Goal: Information Seeking & Learning: Check status

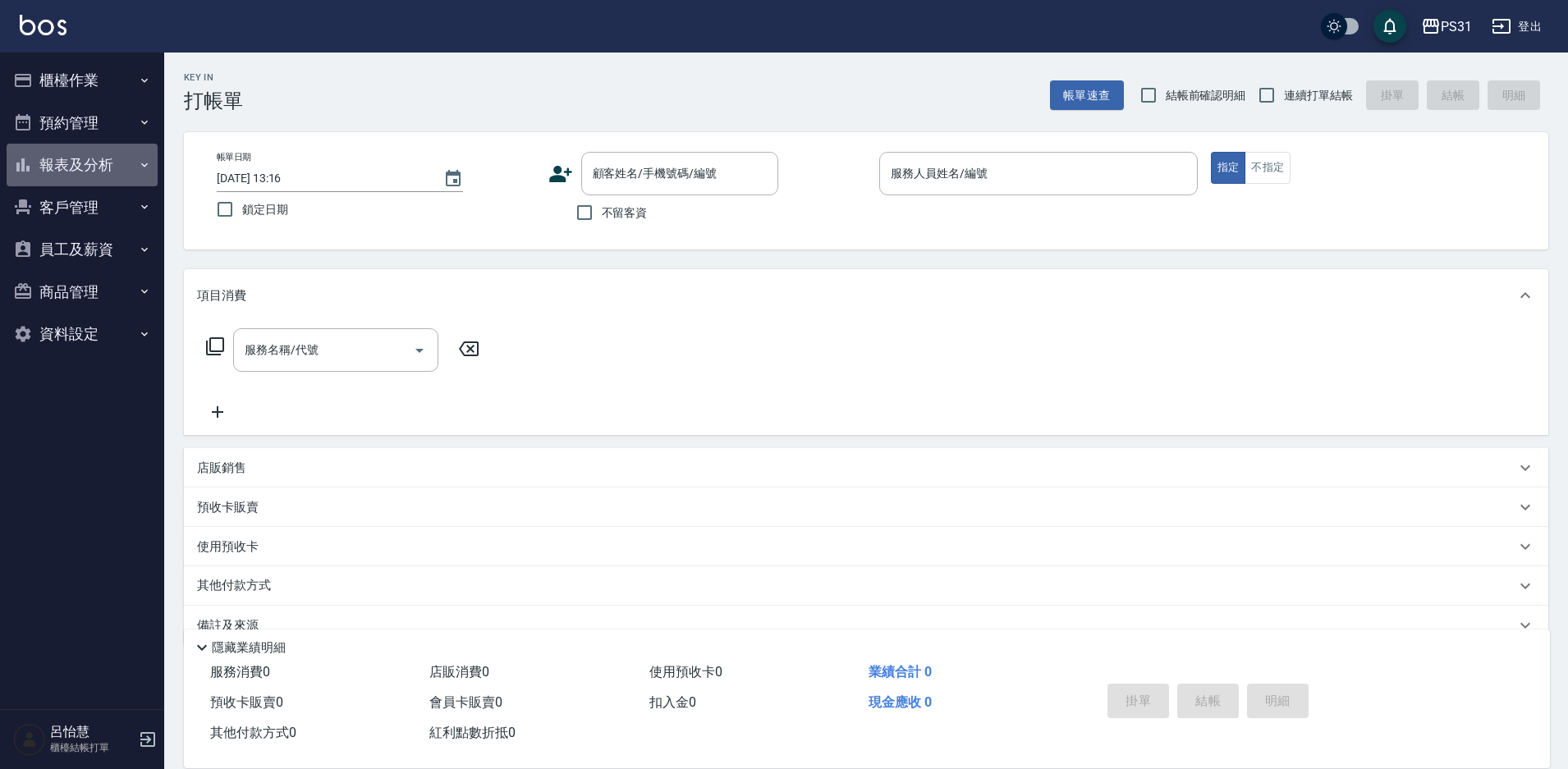
click at [115, 164] on button "報表及分析" at bounding box center [81, 165] width 151 height 43
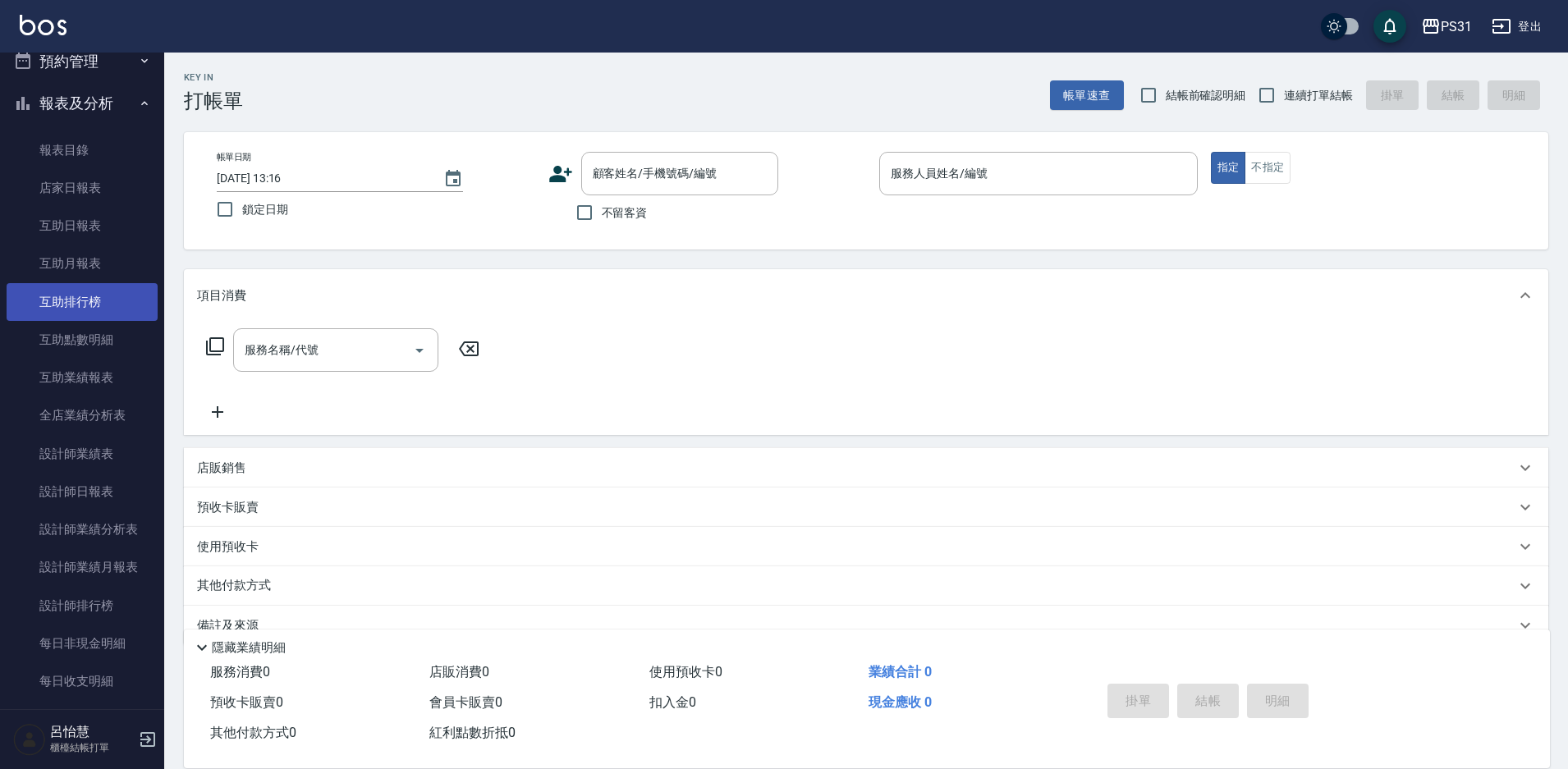
scroll to position [165, 0]
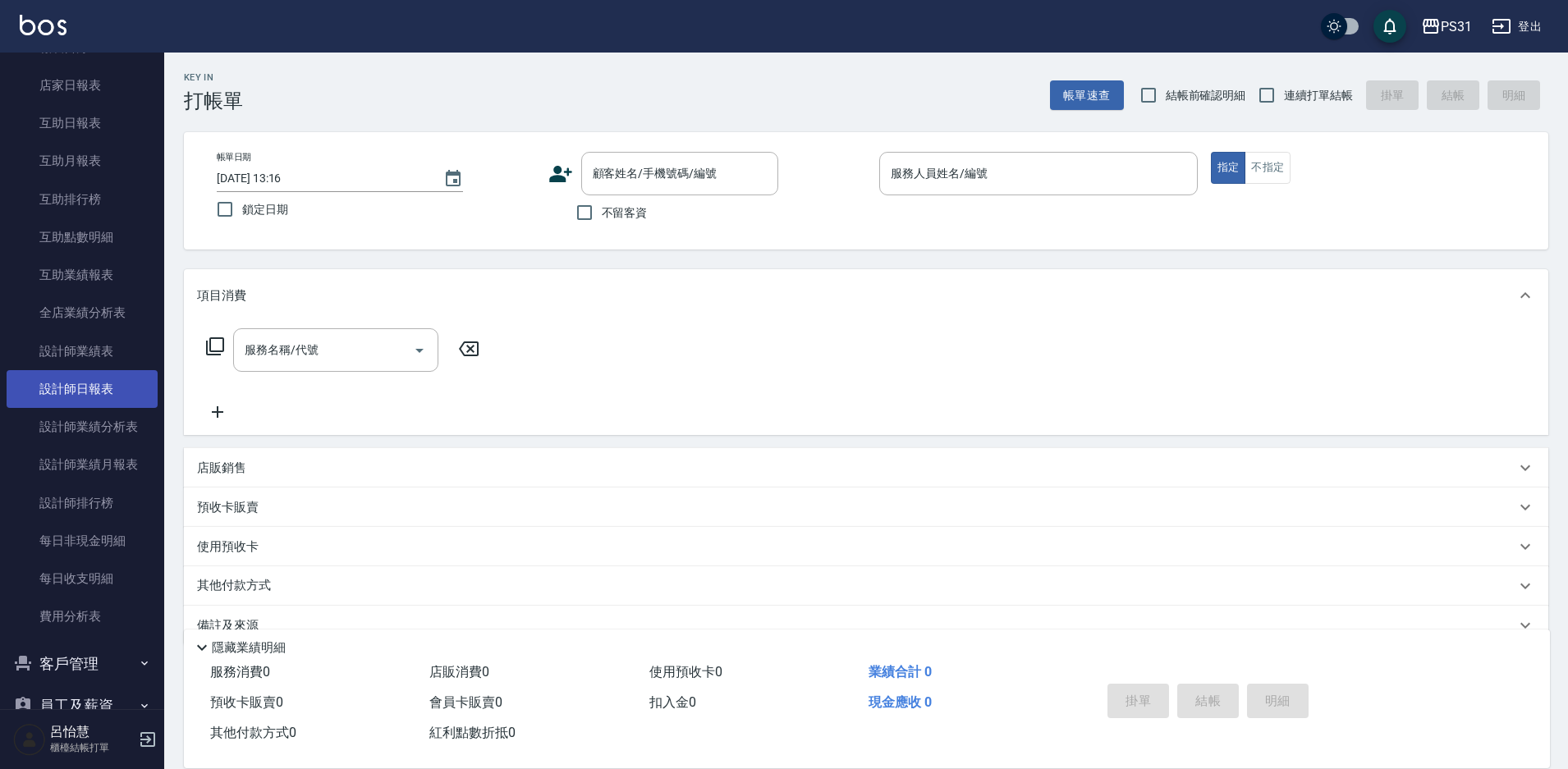
click at [91, 380] on link "設計師日報表" at bounding box center [81, 389] width 151 height 38
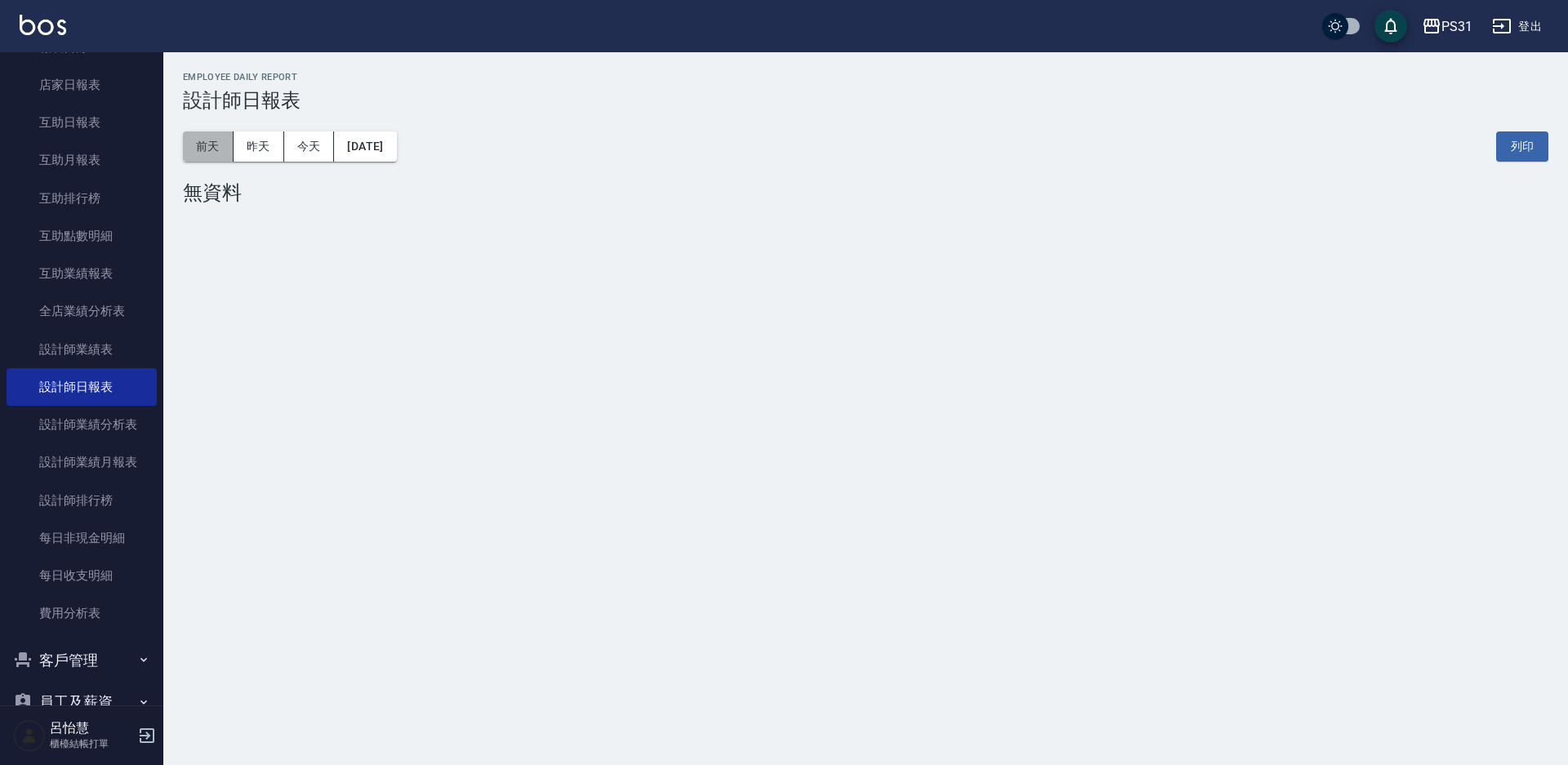
click at [190, 147] on button "前天" at bounding box center [208, 146] width 51 height 30
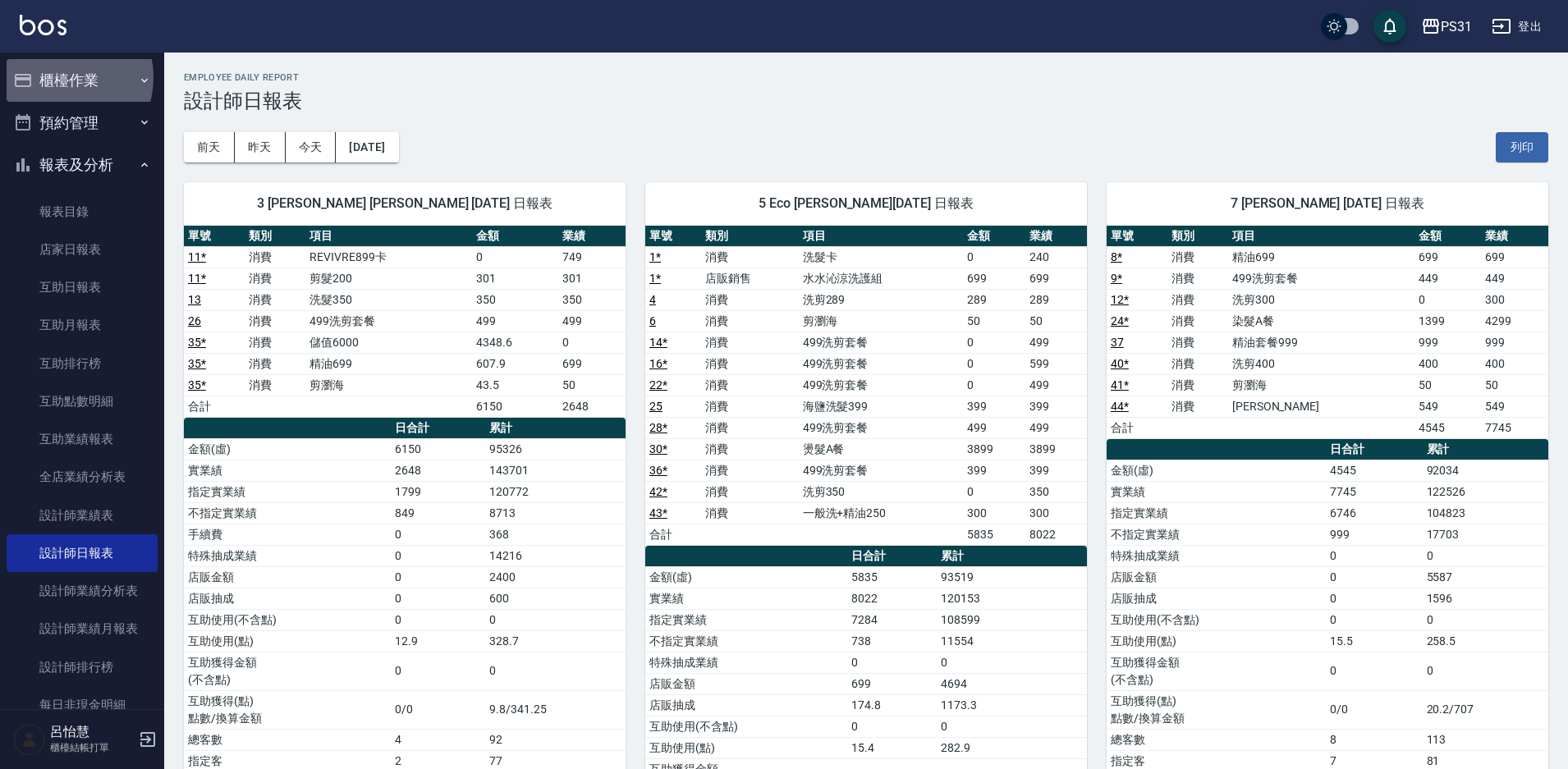
click at [56, 77] on button "櫃檯作業" at bounding box center [81, 80] width 151 height 43
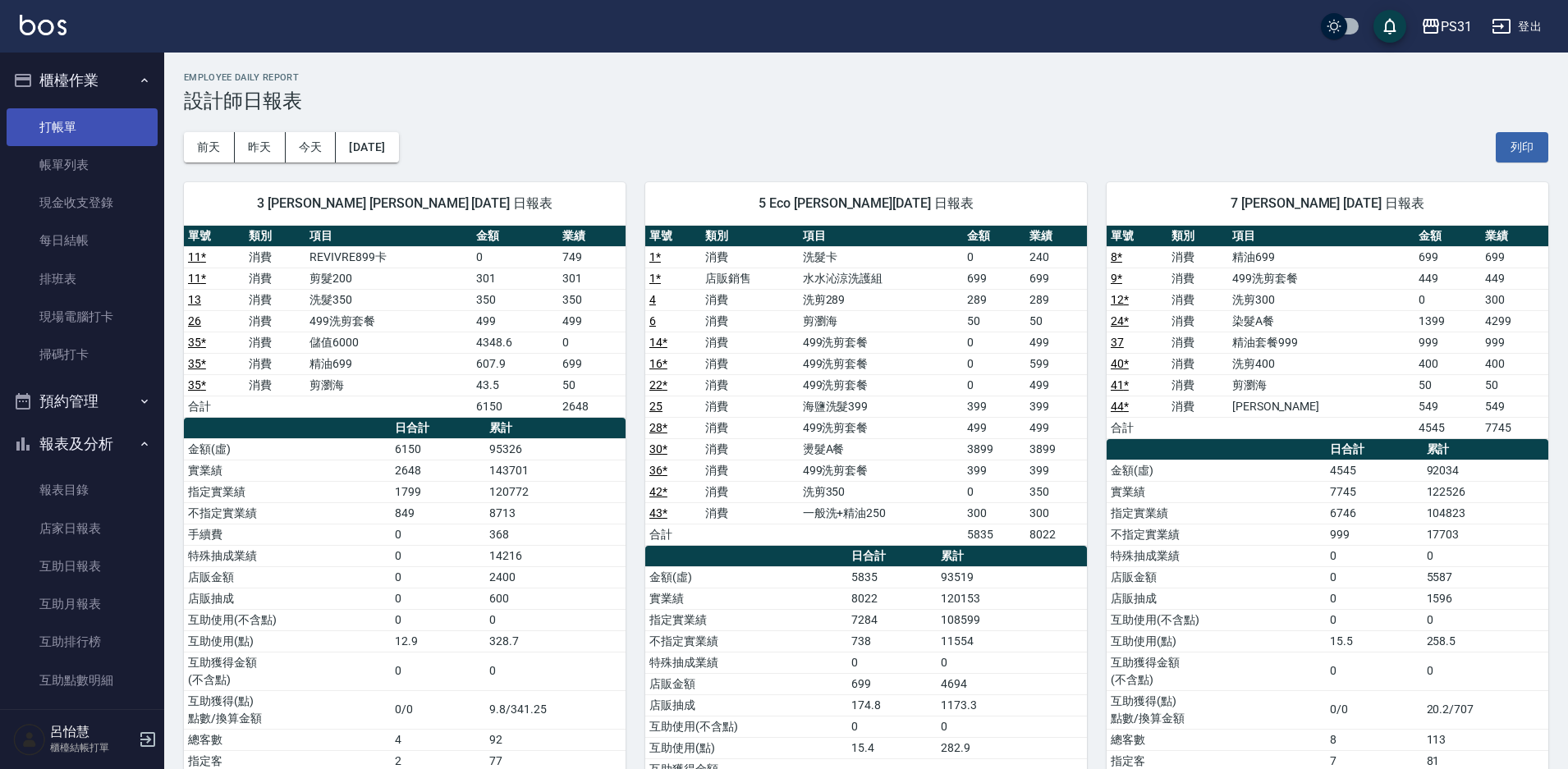
click at [61, 129] on link "打帳單" at bounding box center [81, 127] width 151 height 38
